Goal: Transaction & Acquisition: Book appointment/travel/reservation

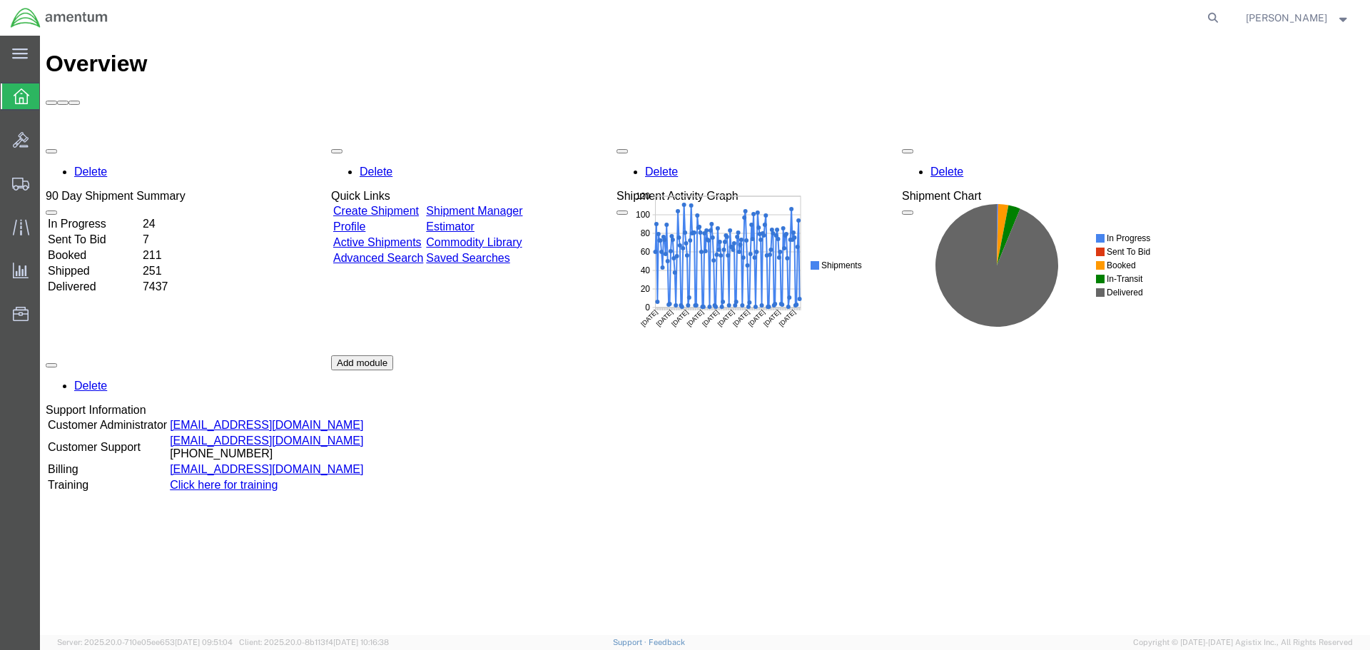
click at [490, 205] on link "Shipment Manager" at bounding box center [474, 211] width 96 height 12
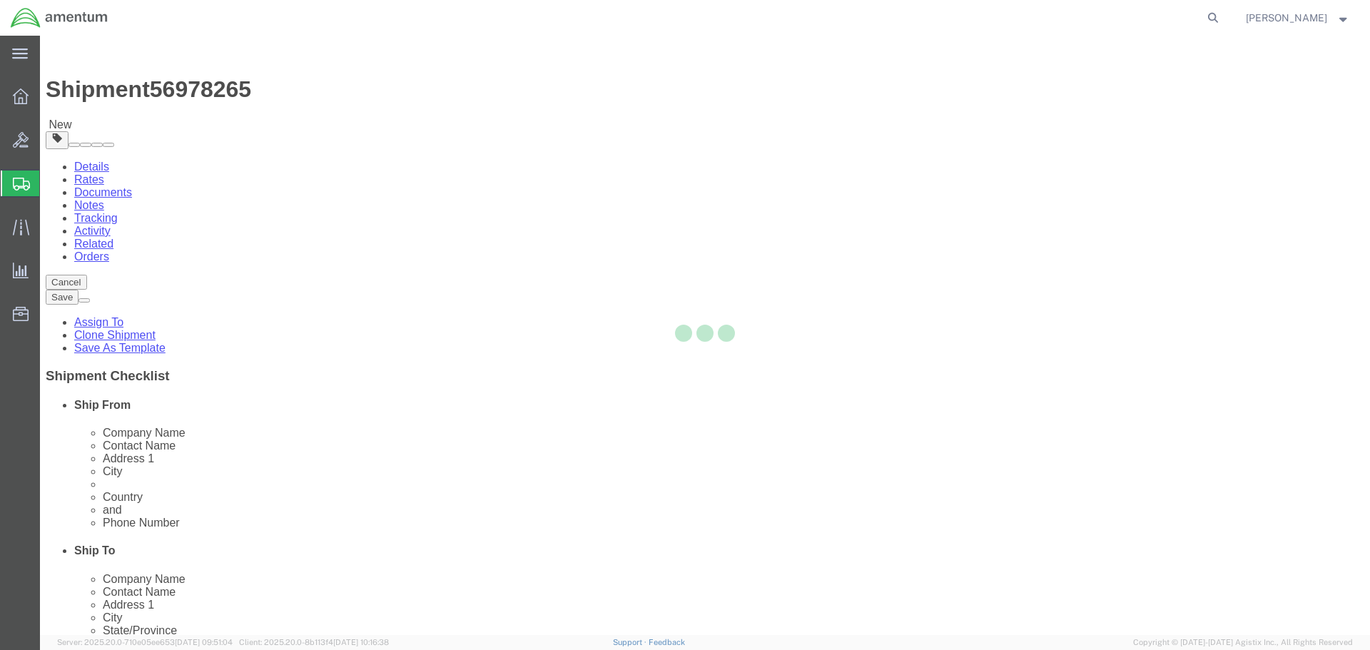
select select "42682"
select select
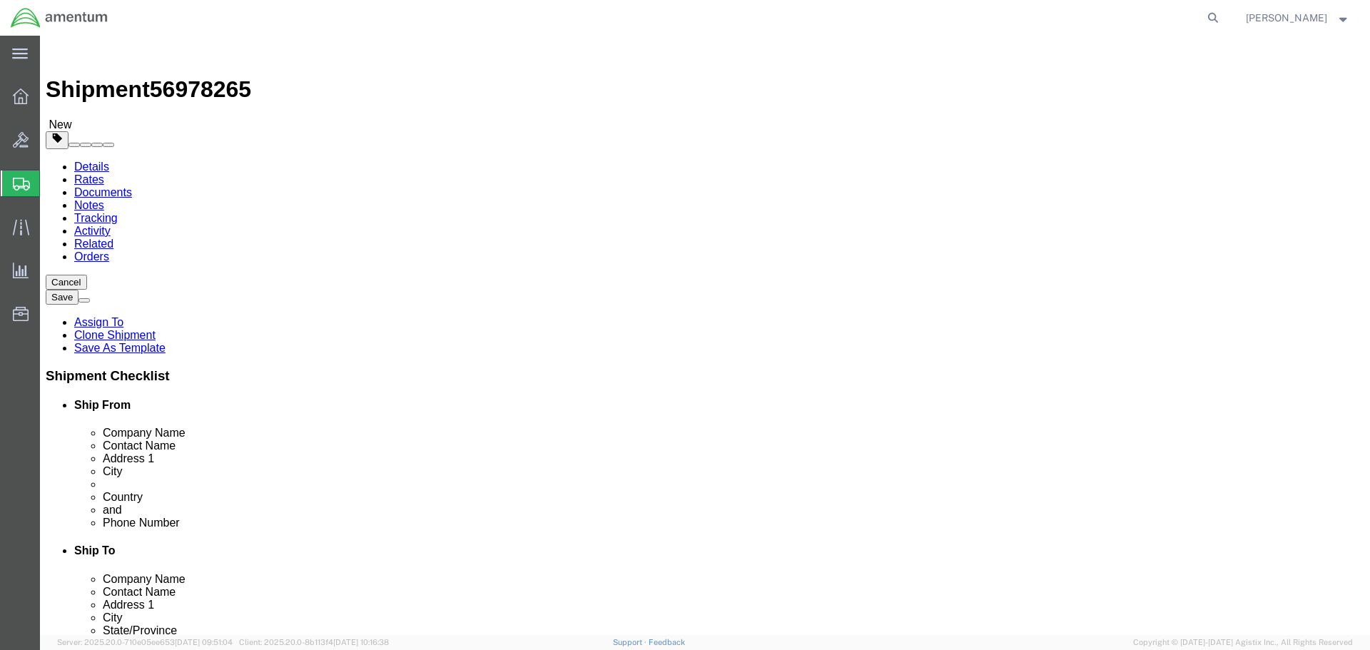
click button "Rate Shipment"
